Goal: Check status: Check status

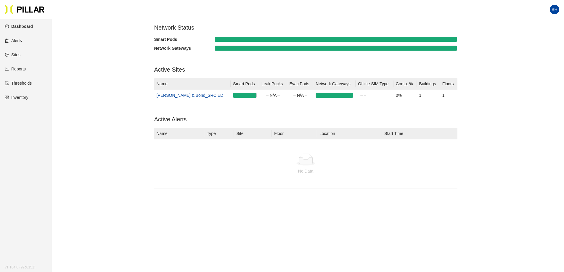
click at [24, 99] on link "Inventory" at bounding box center [17, 97] width 24 height 5
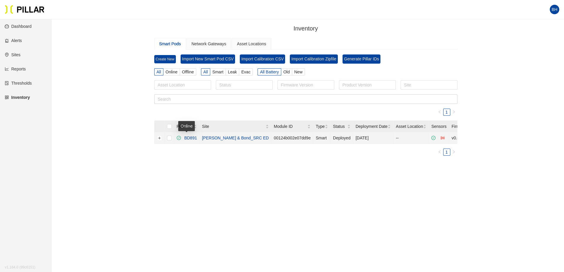
click at [191, 138] on link "BD891" at bounding box center [189, 138] width 15 height 5
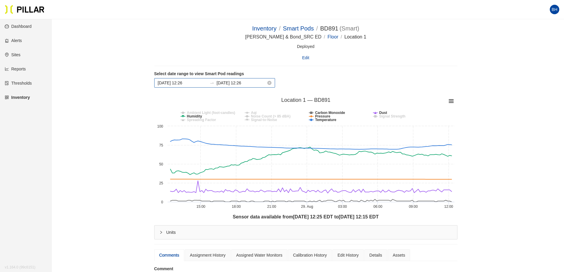
click at [184, 84] on input "[DATE] 12:26" at bounding box center [182, 83] width 49 height 7
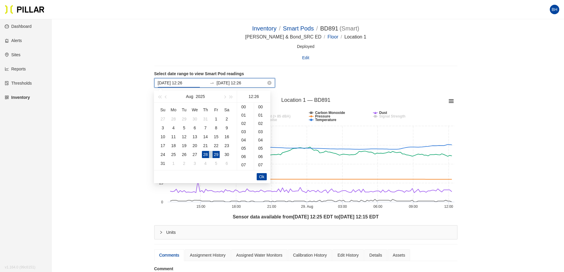
scroll to position [215, 0]
click at [227, 146] on div "23" at bounding box center [226, 145] width 7 height 7
type input "[DATE] 12:26"
click at [262, 177] on span "Ok" at bounding box center [261, 176] width 5 height 7
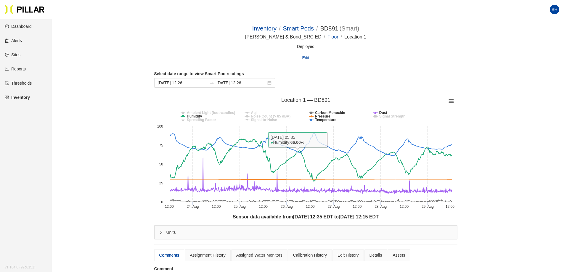
click at [399, 76] on div "Select date range to view Smart Pod readings [DATE] 12:26 [DATE] 12:26" at bounding box center [305, 82] width 303 height 22
click at [307, 57] on link "Edit" at bounding box center [305, 57] width 7 height 7
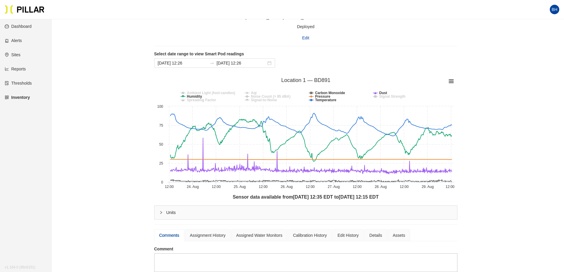
scroll to position [30, 0]
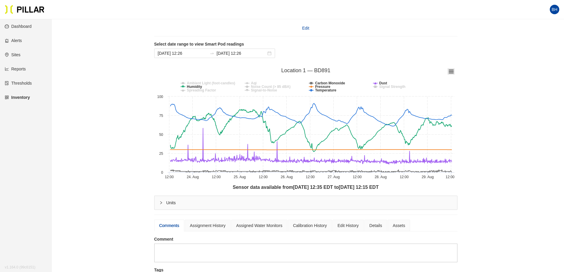
click at [452, 70] on icon at bounding box center [451, 71] width 4 height 3
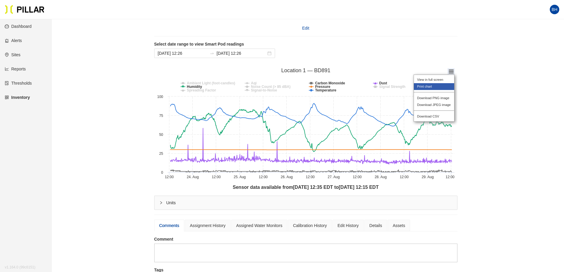
click at [431, 87] on li "Print chart" at bounding box center [434, 86] width 40 height 7
